Goal: Task Accomplishment & Management: Manage account settings

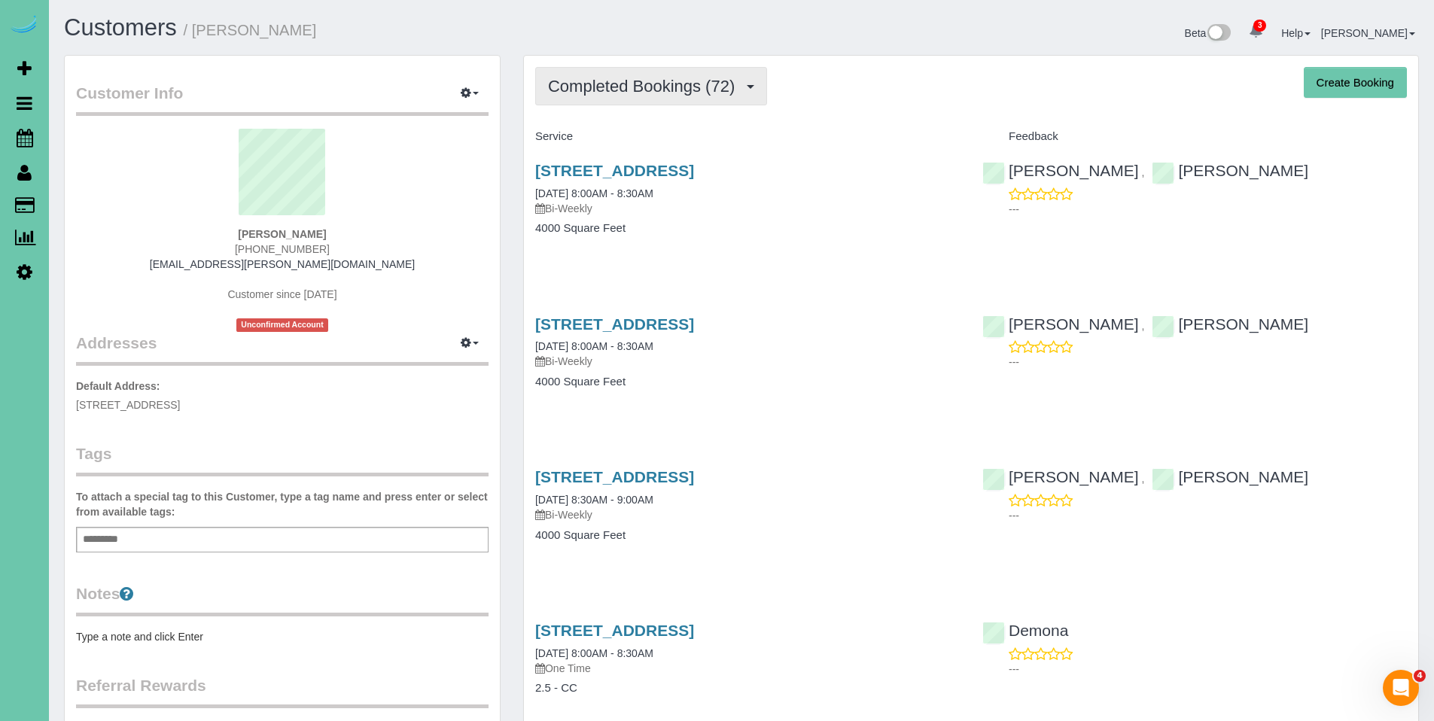
click at [638, 102] on button "Completed Bookings (72)" at bounding box center [651, 86] width 232 height 38
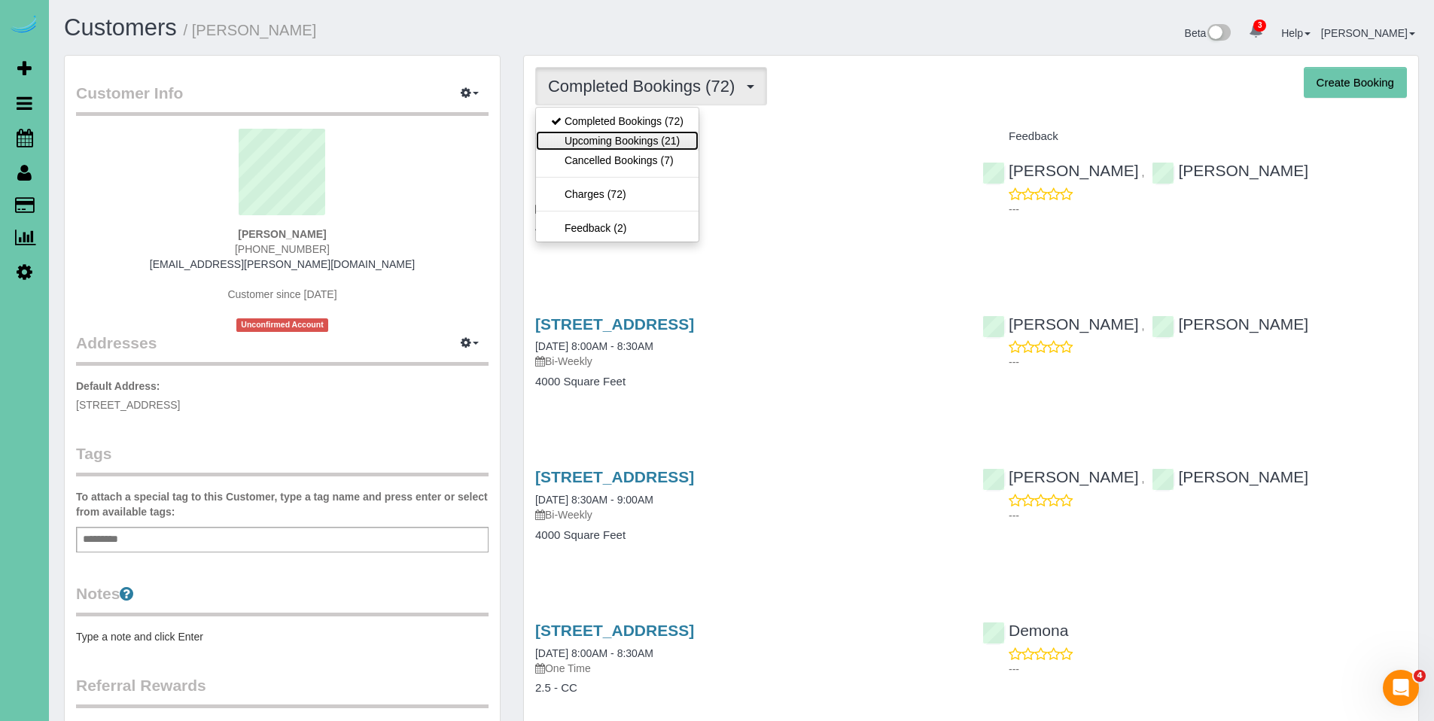
click at [620, 138] on link "Upcoming Bookings (21)" at bounding box center [617, 141] width 163 height 20
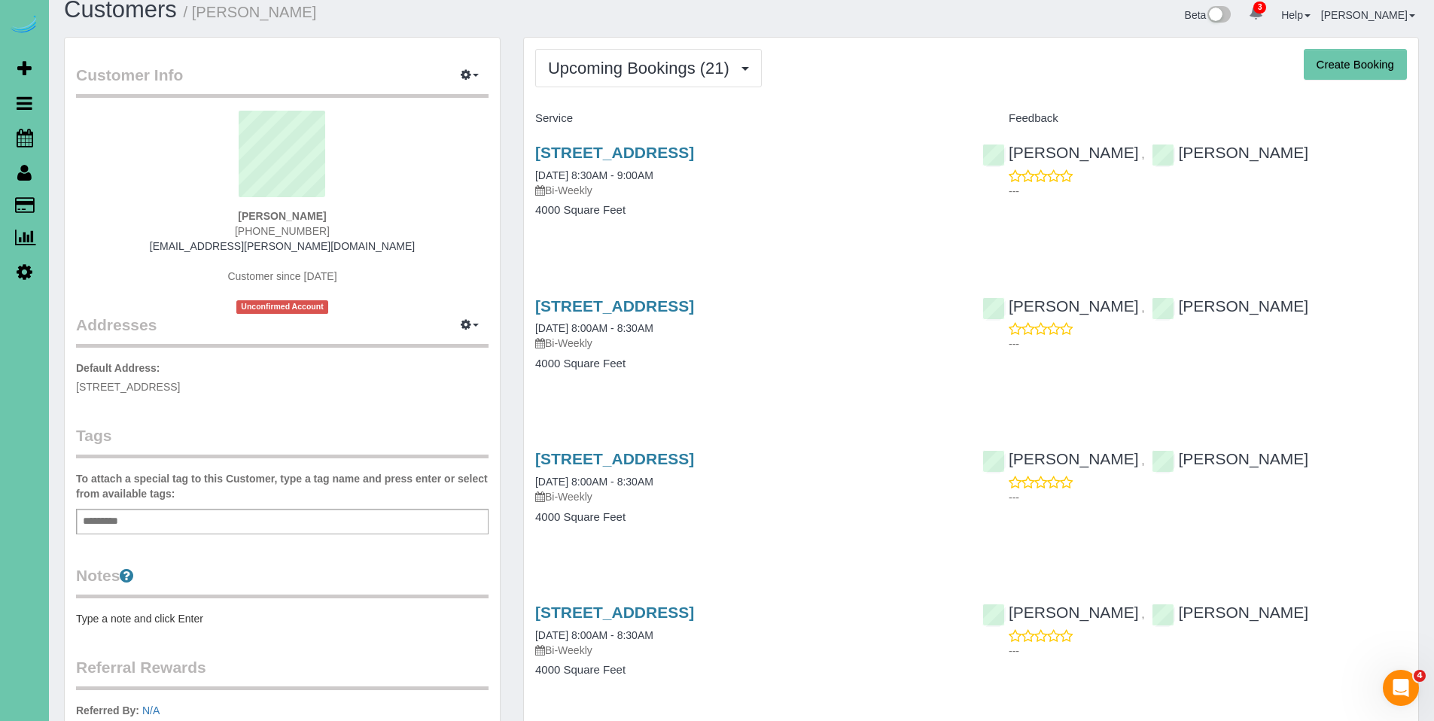
scroll to position [71, 0]
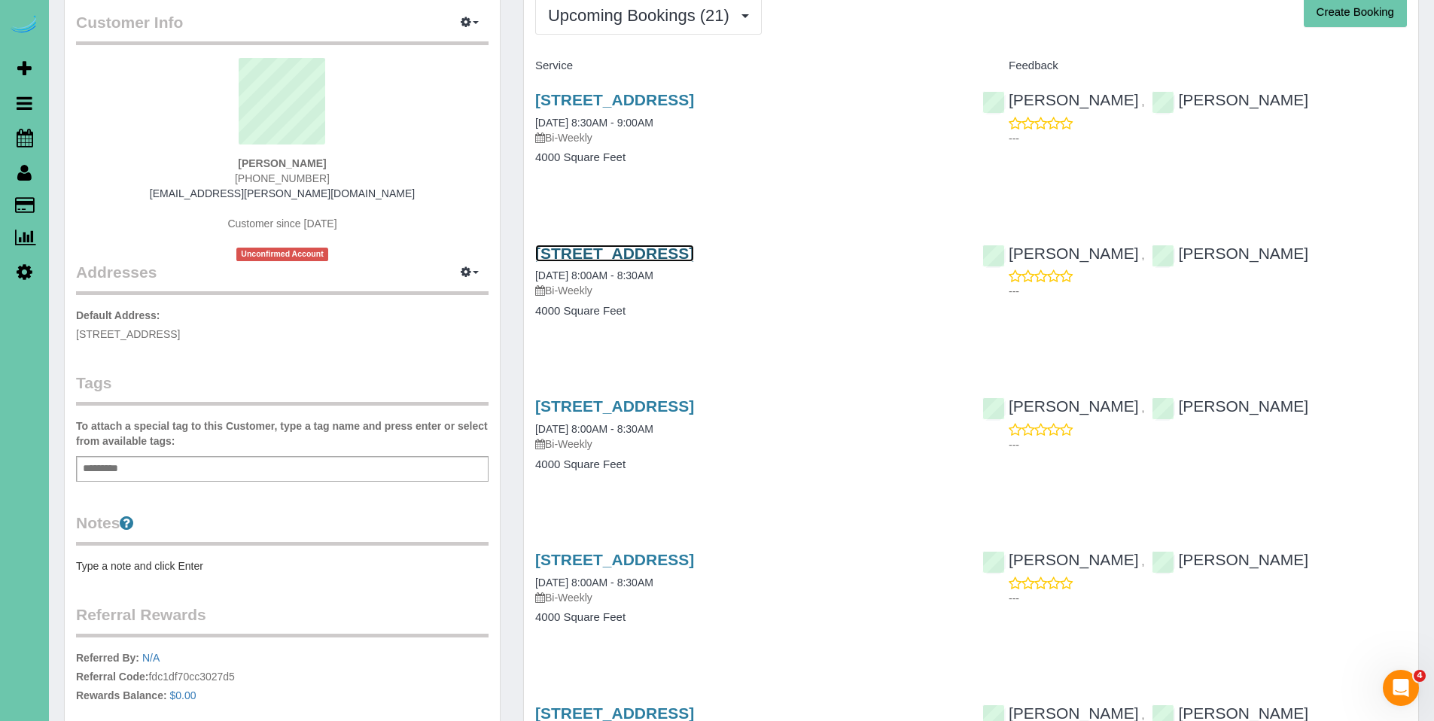
click at [596, 254] on link "[STREET_ADDRESS]" at bounding box center [614, 253] width 159 height 17
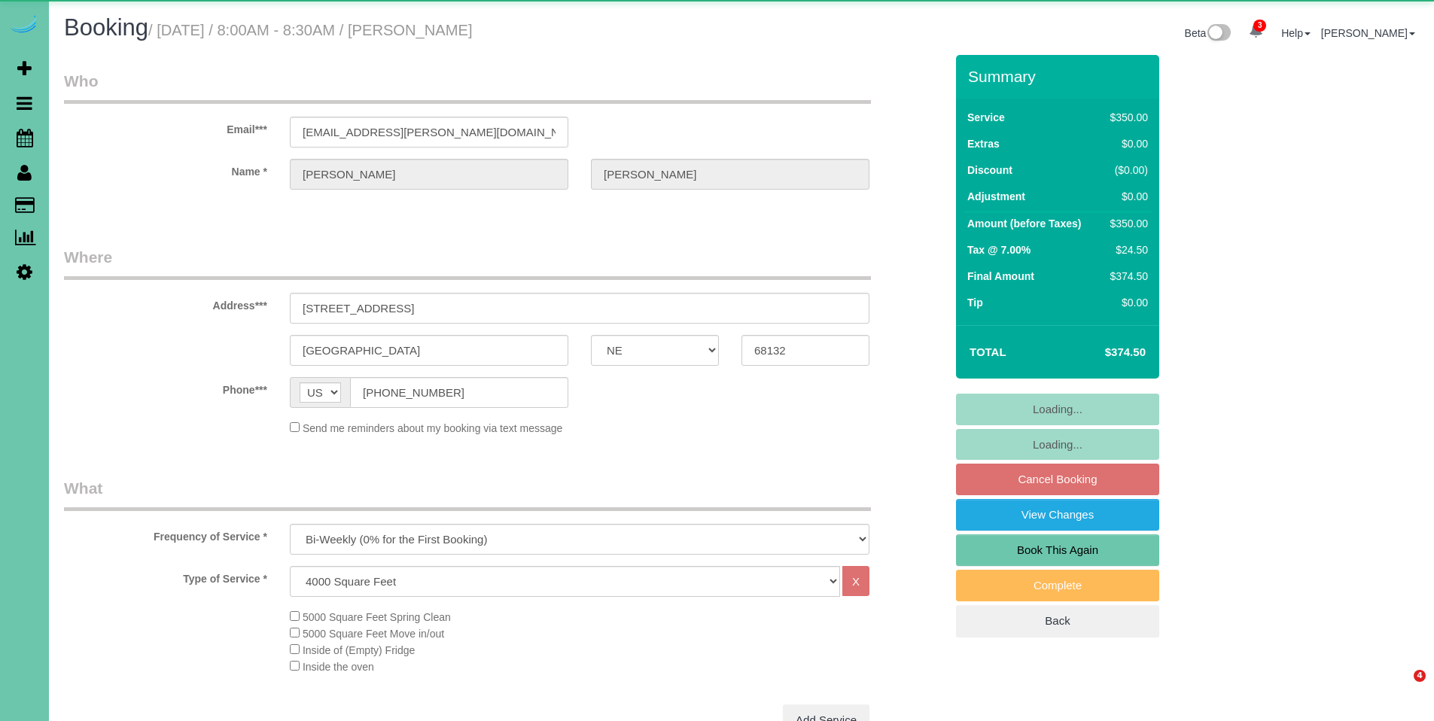
select select "NE"
select select "object:695"
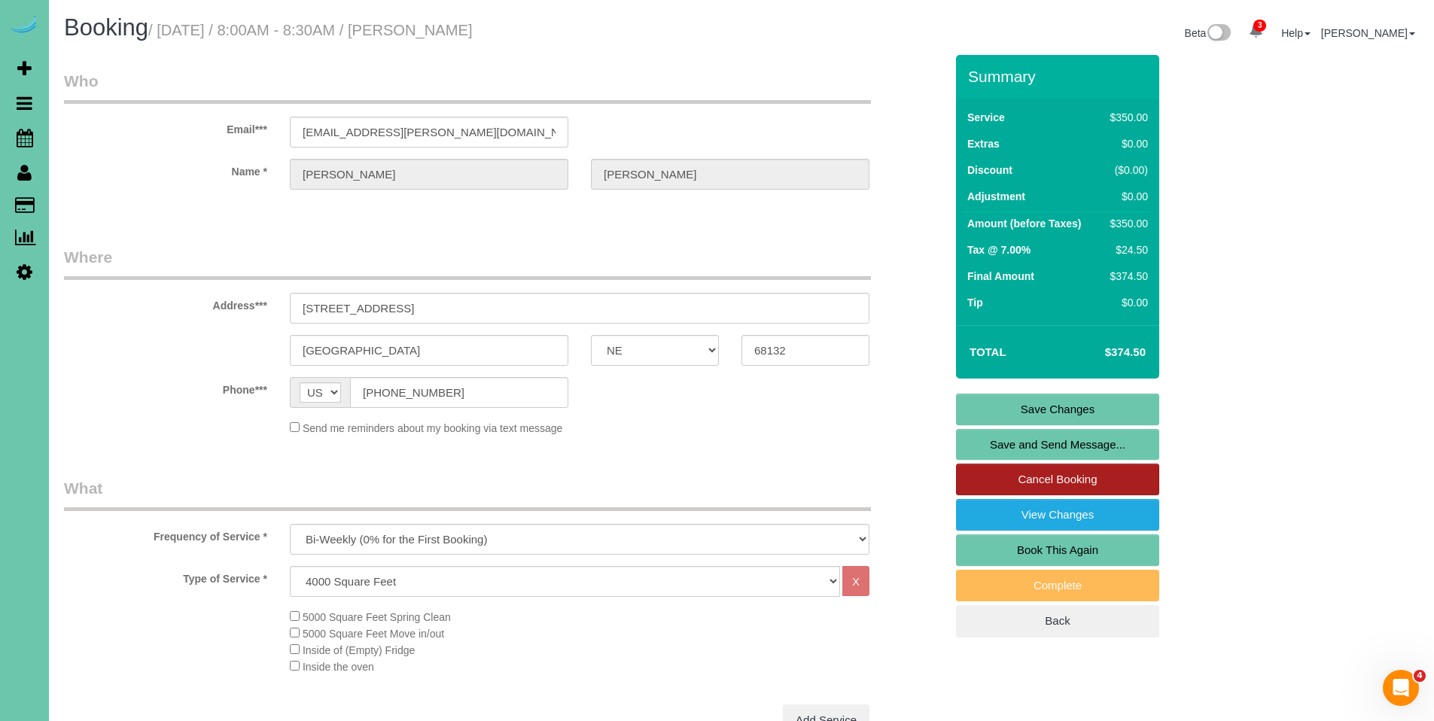
click at [1070, 478] on link "Cancel Booking" at bounding box center [1057, 480] width 203 height 32
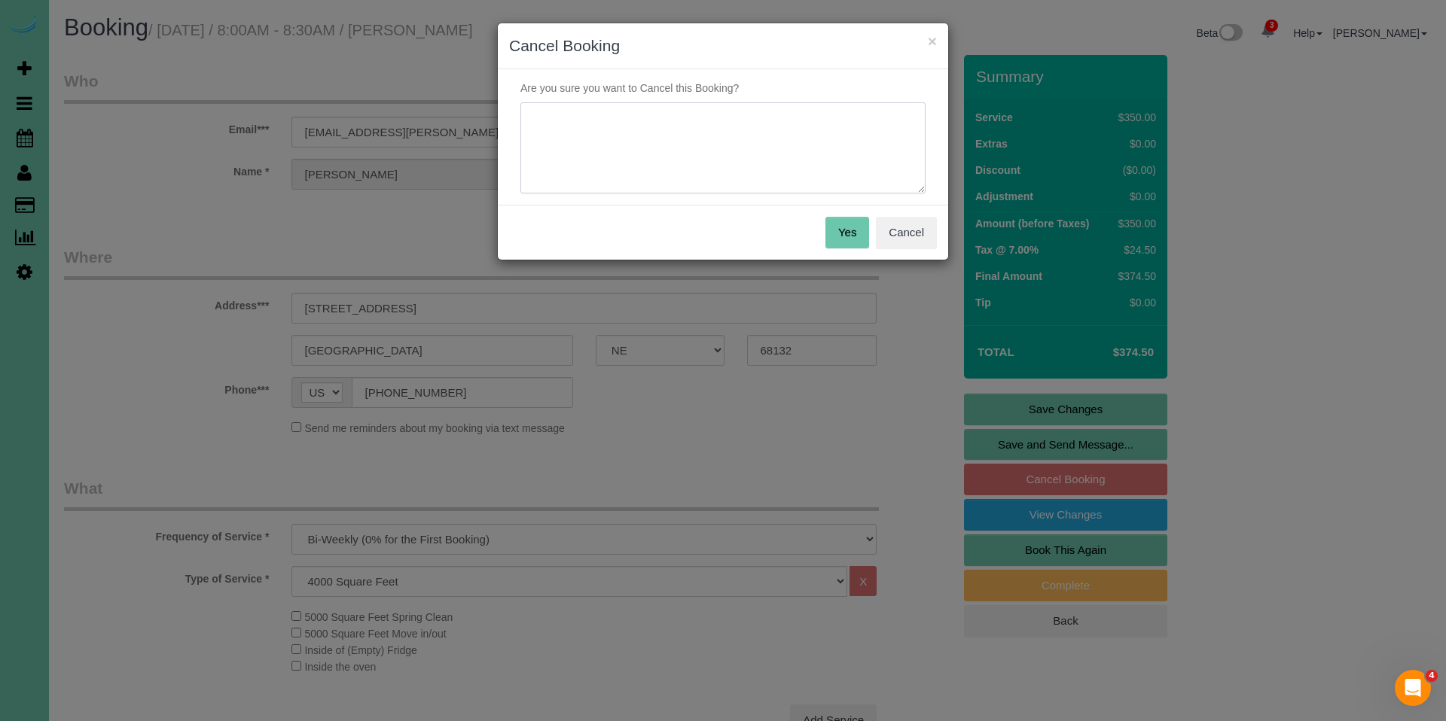
click at [683, 116] on textarea at bounding box center [722, 148] width 405 height 92
type textarea "Will be out o the country"
click at [853, 232] on button "Yes" at bounding box center [847, 233] width 44 height 32
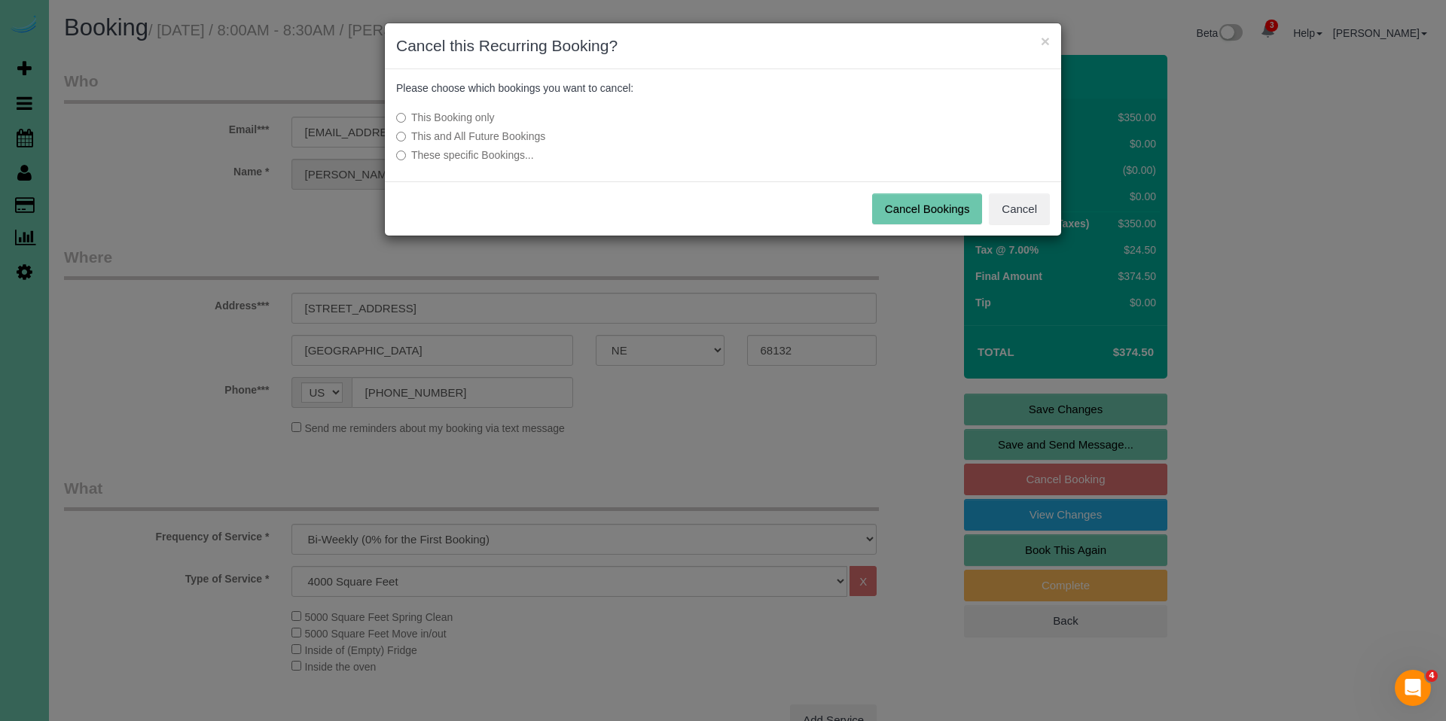
click at [936, 204] on button "Cancel Bookings" at bounding box center [927, 209] width 111 height 32
